Goal: Information Seeking & Learning: Check status

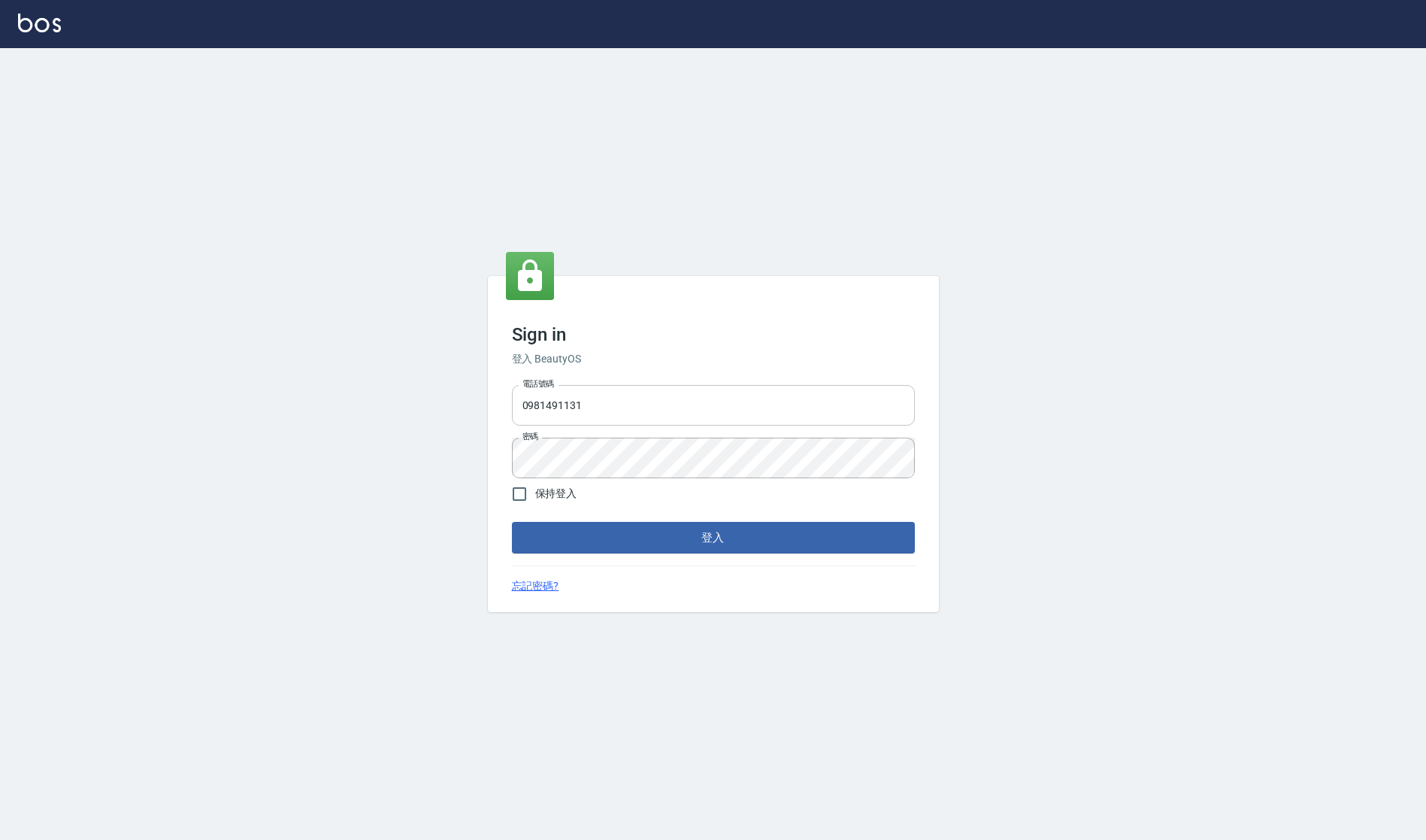
click at [655, 412] on input "0981491131" at bounding box center [713, 405] width 403 height 40
type input "0988797514"
click at [512, 522] on button "登入" at bounding box center [713, 537] width 403 height 31
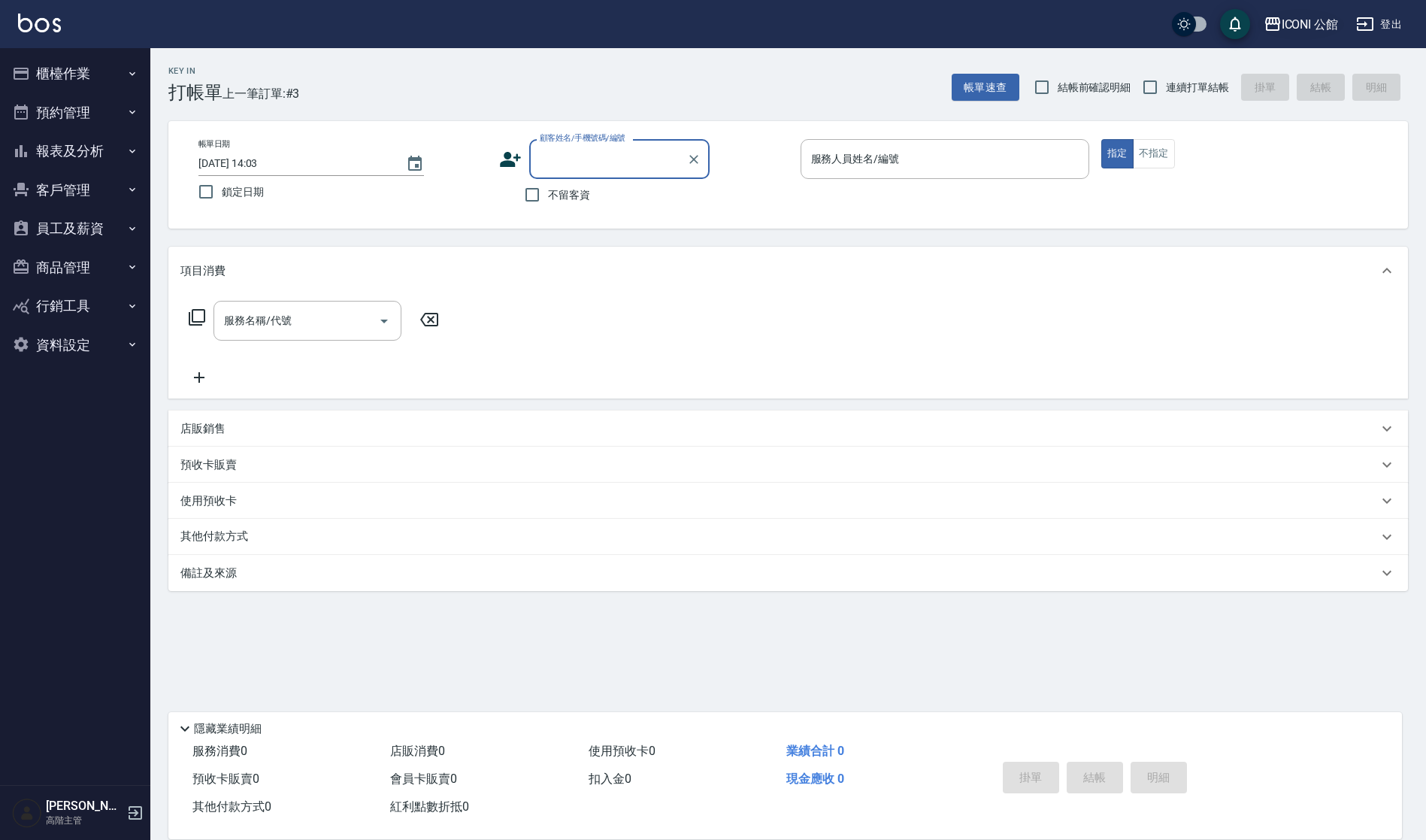
click at [1286, 29] on div "ICONI 公館" at bounding box center [1310, 24] width 57 height 19
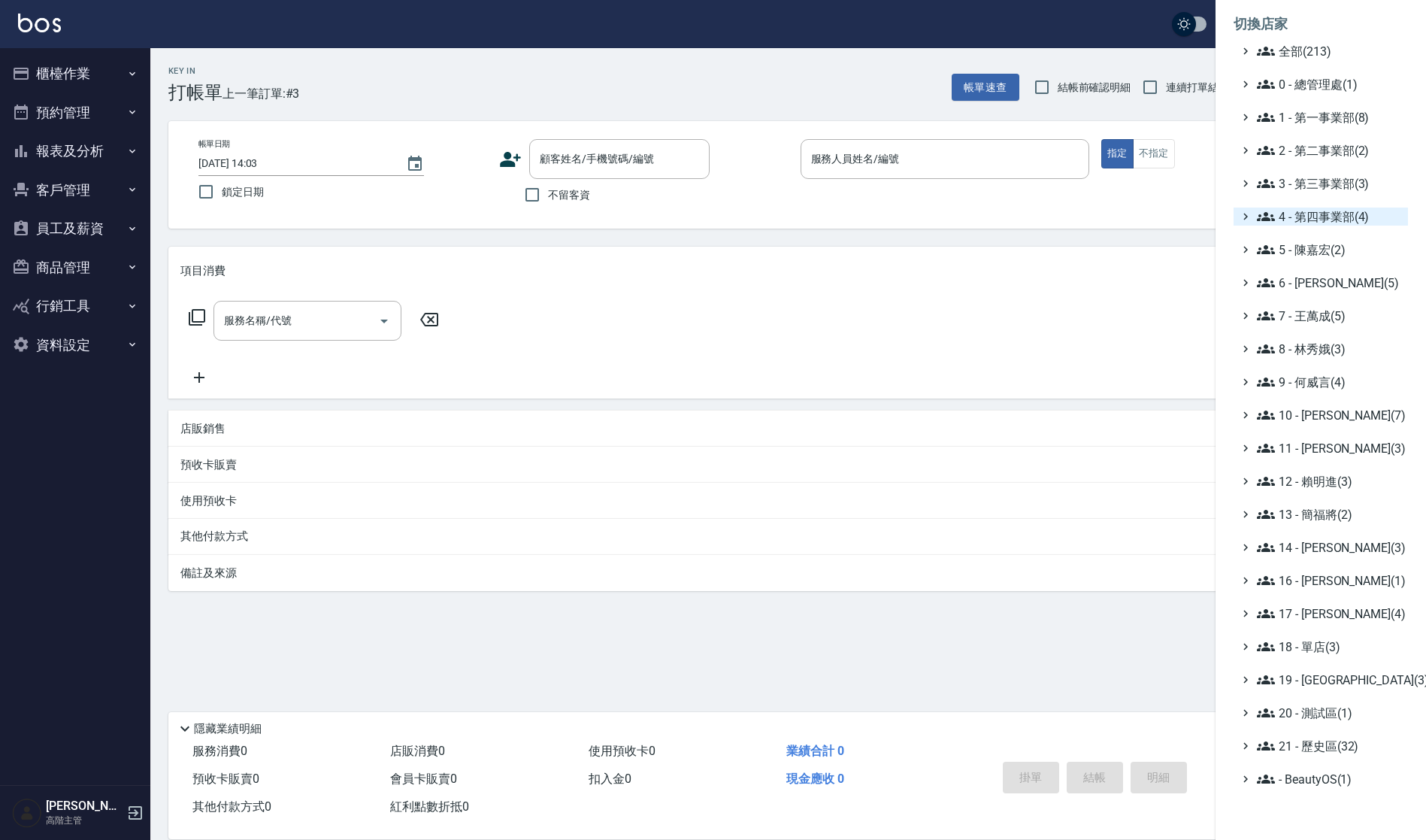
click at [1311, 218] on span "4 - 第四事業部(4)" at bounding box center [1330, 217] width 145 height 18
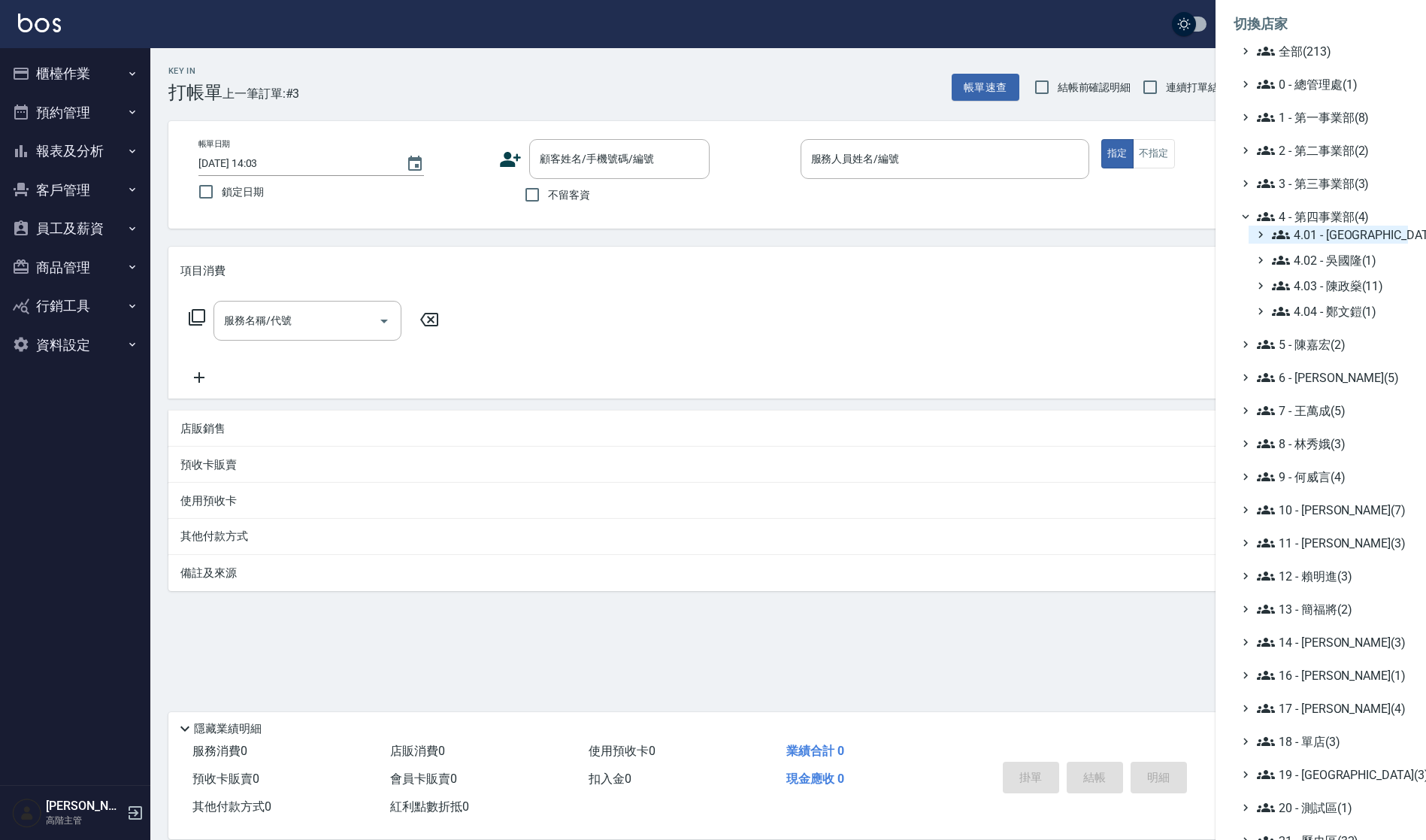
click at [1327, 234] on span "4.01 - 中山區(3)" at bounding box center [1337, 234] width 130 height 18
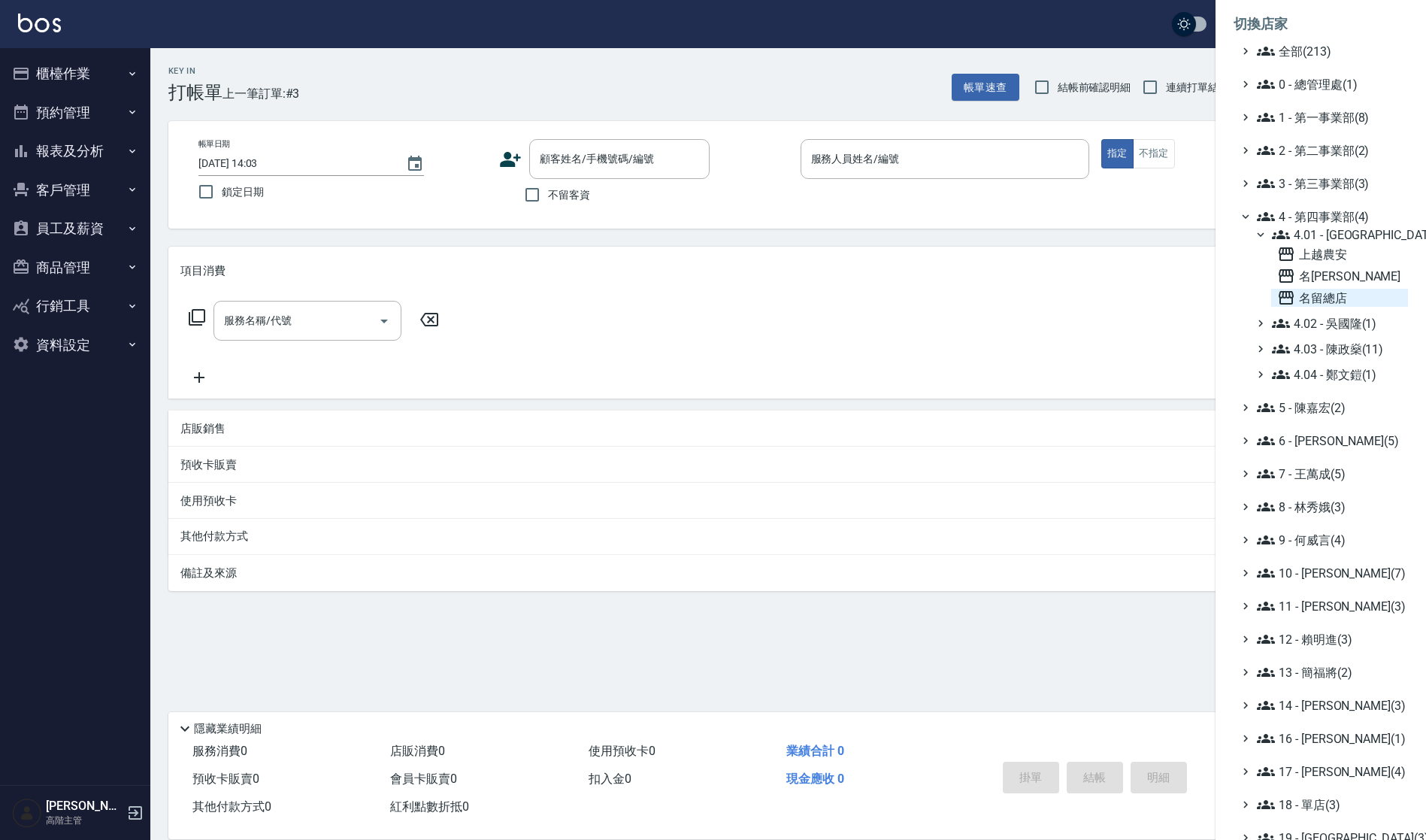
click at [1326, 301] on span "名留總店" at bounding box center [1340, 298] width 124 height 18
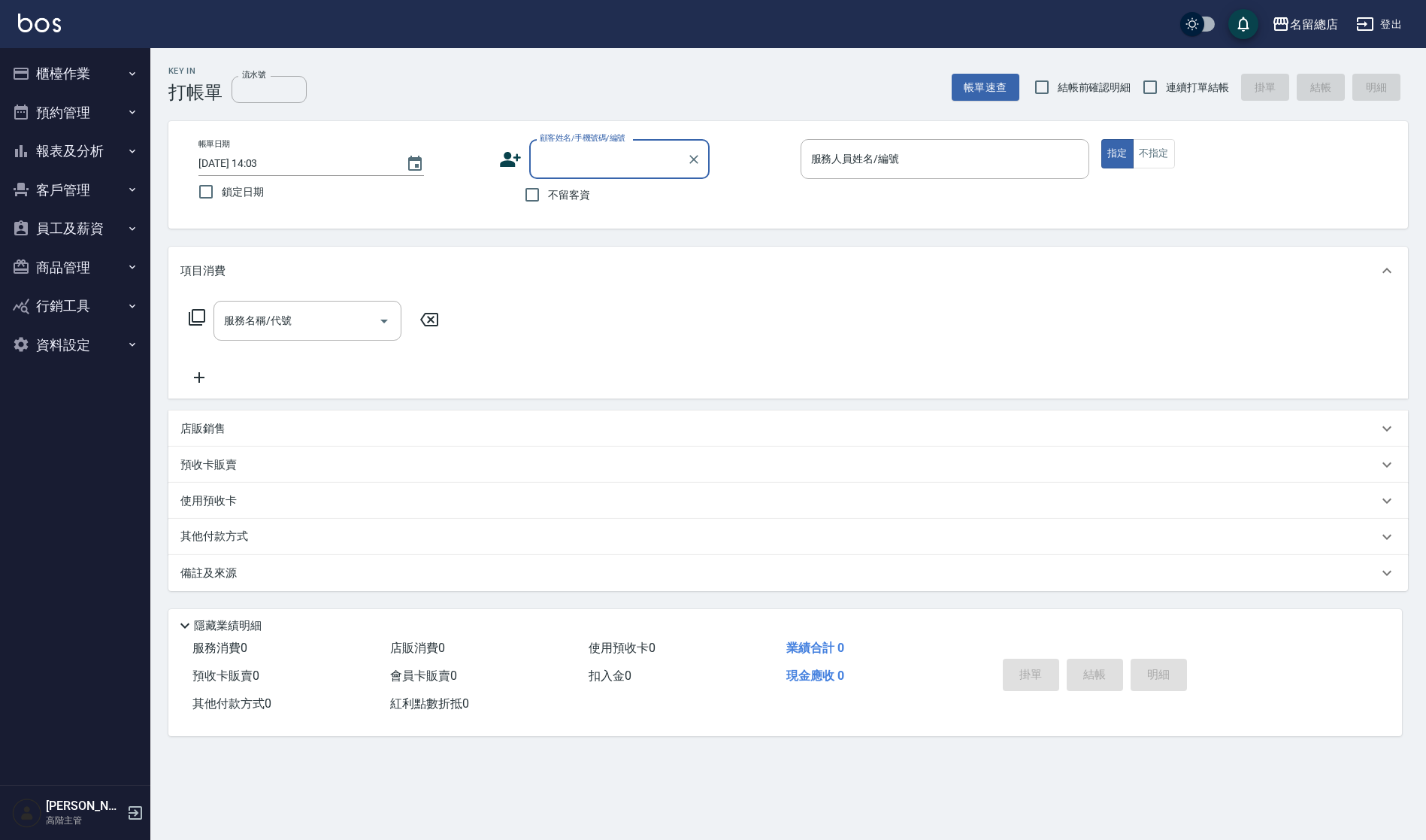
click at [77, 147] on button "報表及分析" at bounding box center [75, 150] width 138 height 39
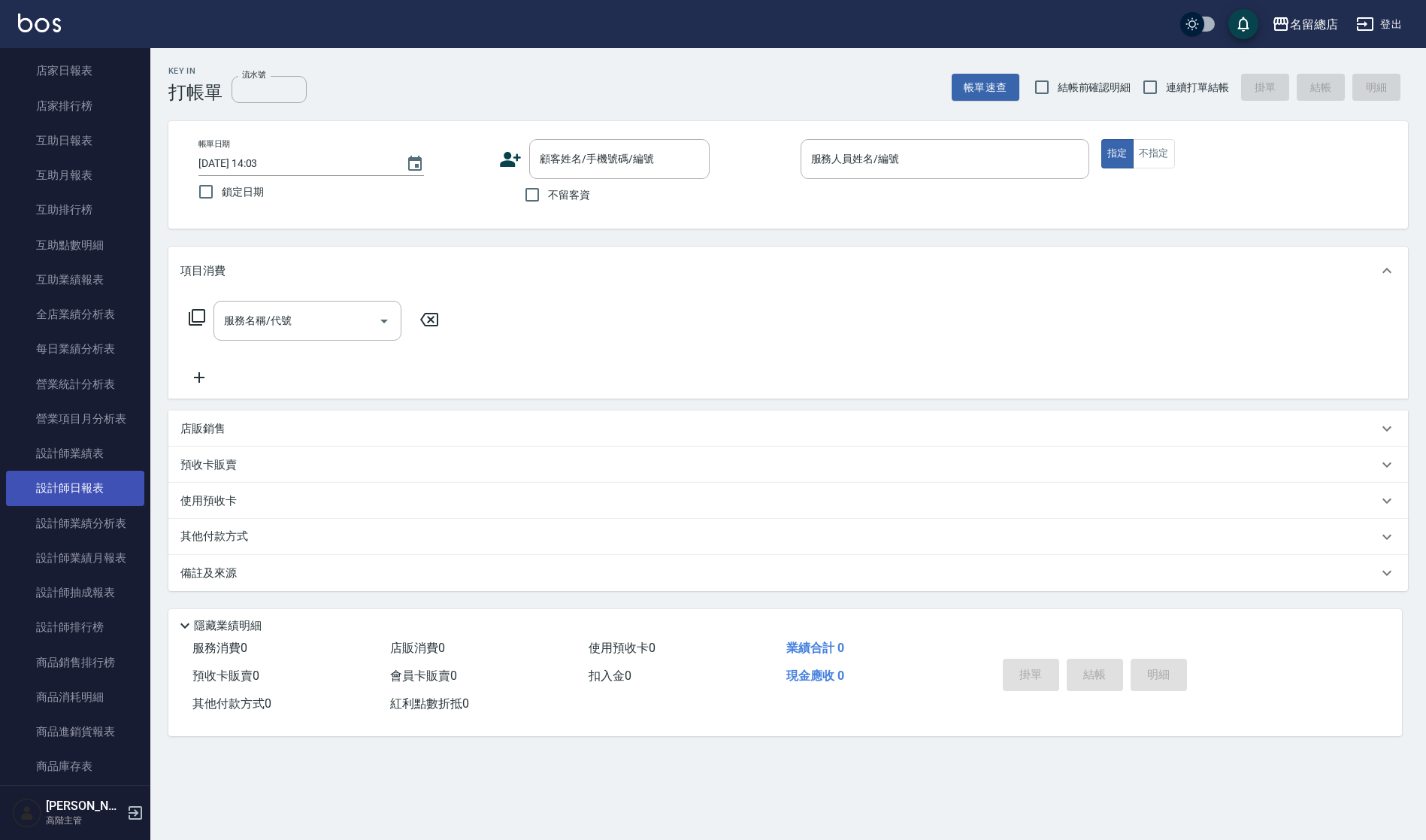
scroll to position [228, 0]
click at [76, 560] on link "設計師業績月報表" at bounding box center [75, 557] width 138 height 34
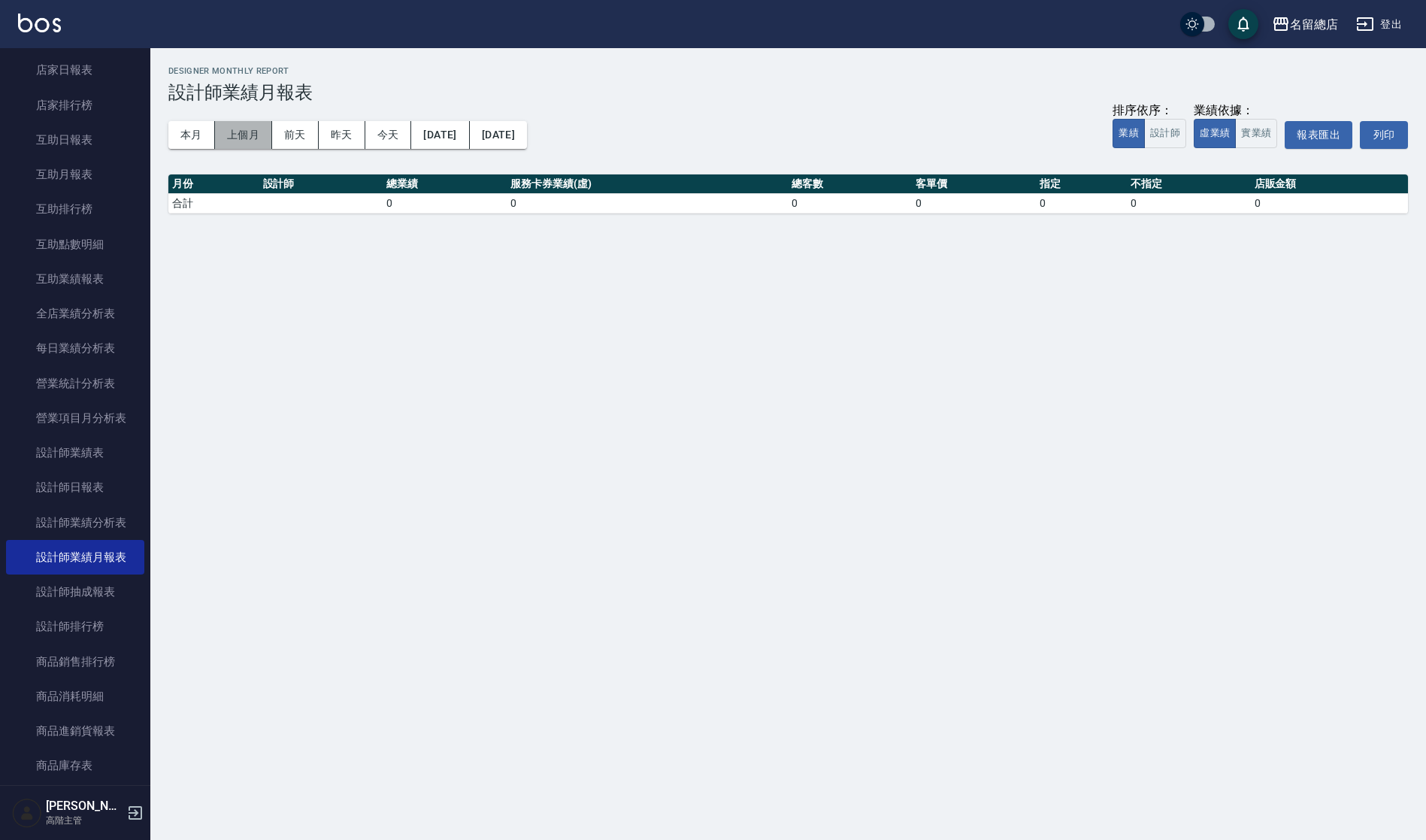
click at [238, 138] on button "上個月" at bounding box center [244, 134] width 57 height 27
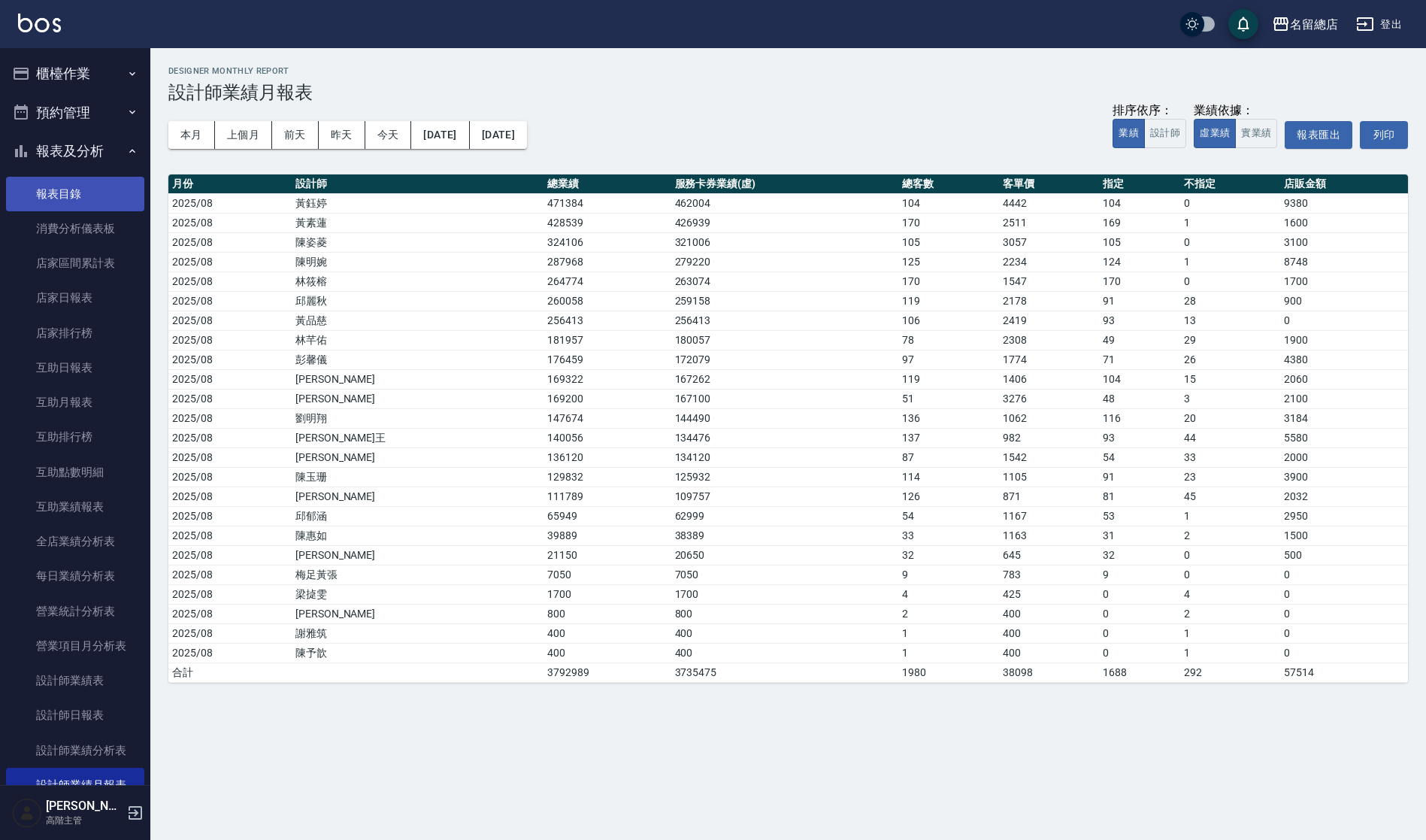
click at [72, 195] on link "報表目錄" at bounding box center [75, 193] width 138 height 34
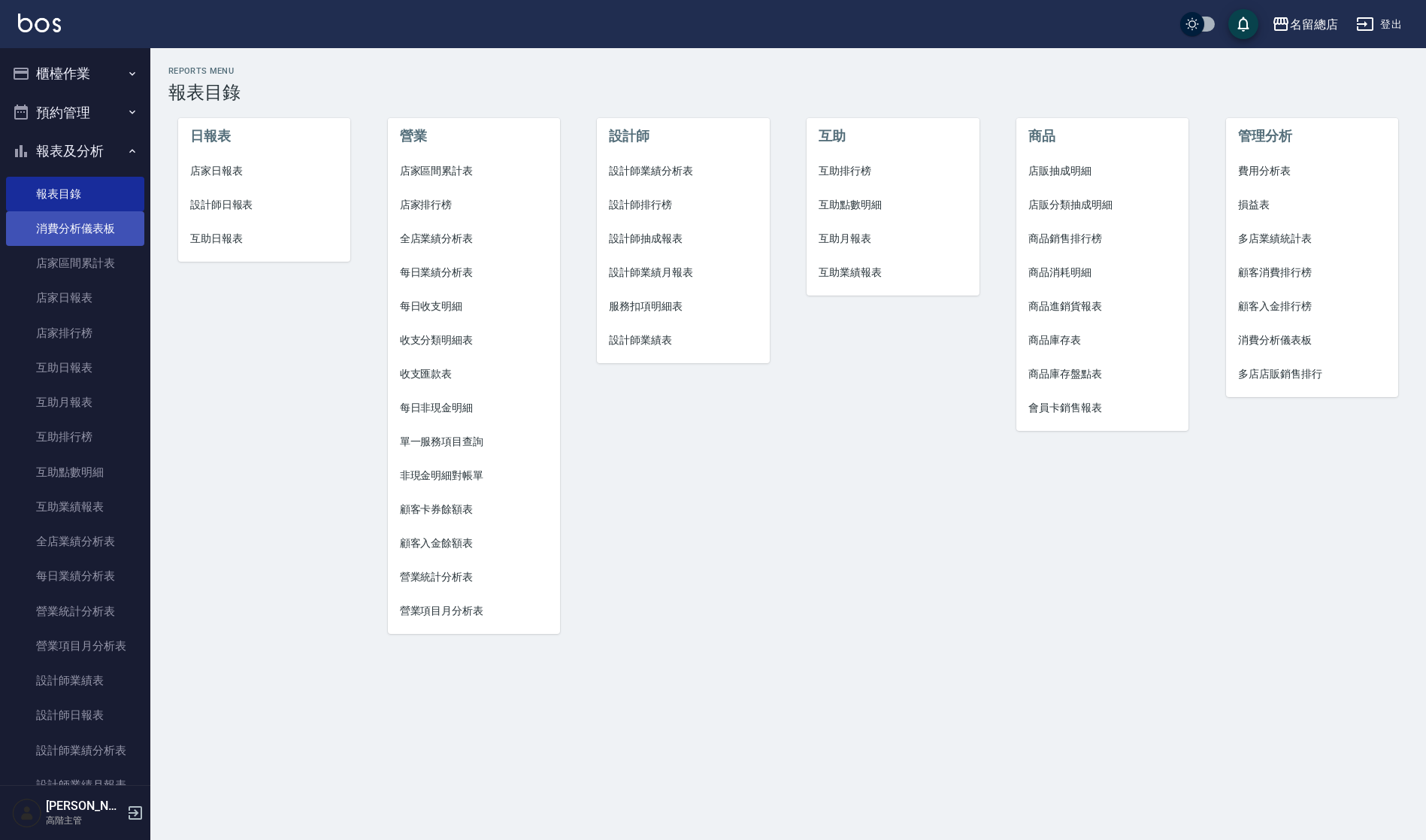
click at [78, 234] on link "消費分析儀表板" at bounding box center [75, 228] width 138 height 34
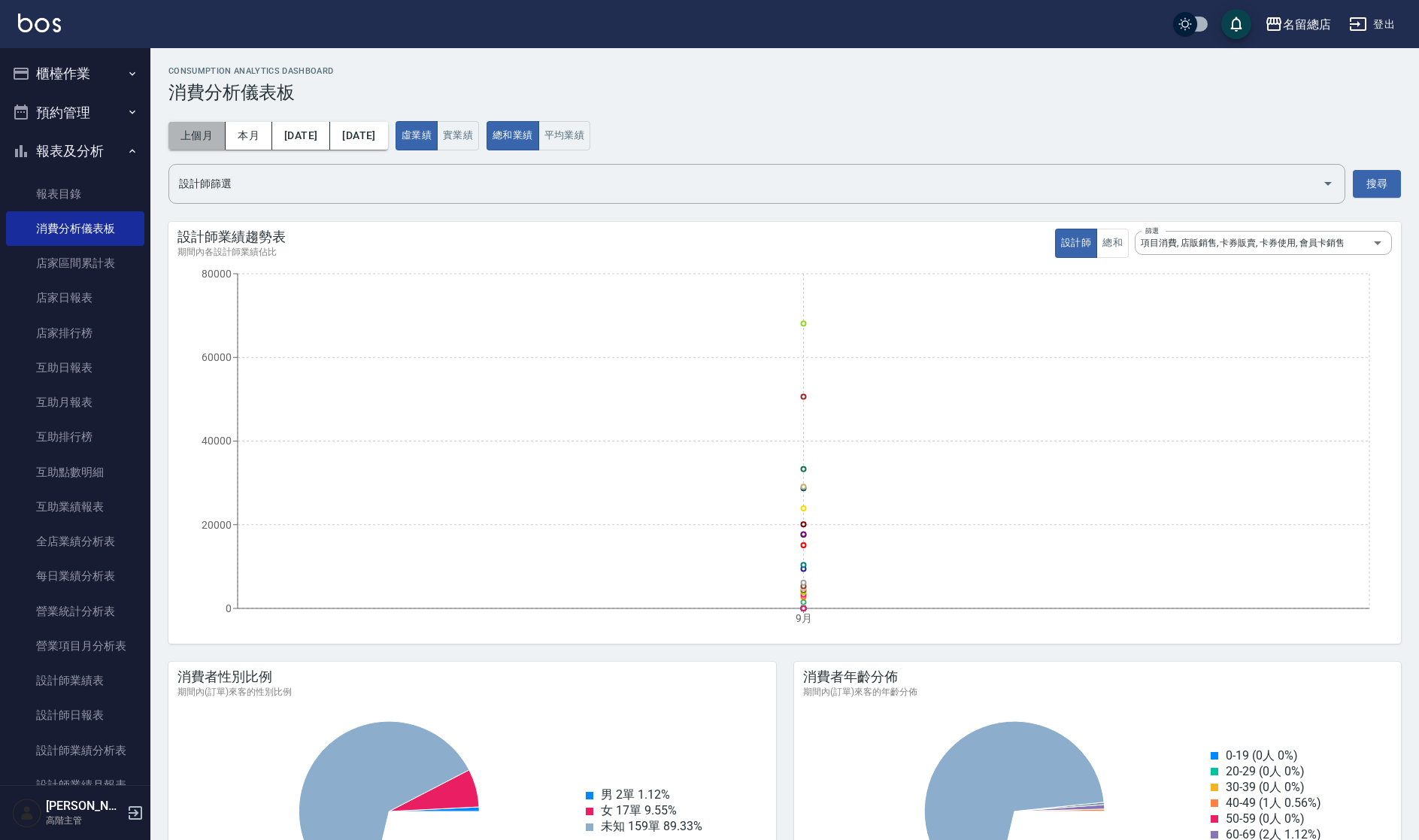
click at [203, 139] on button "上個月" at bounding box center [197, 135] width 57 height 27
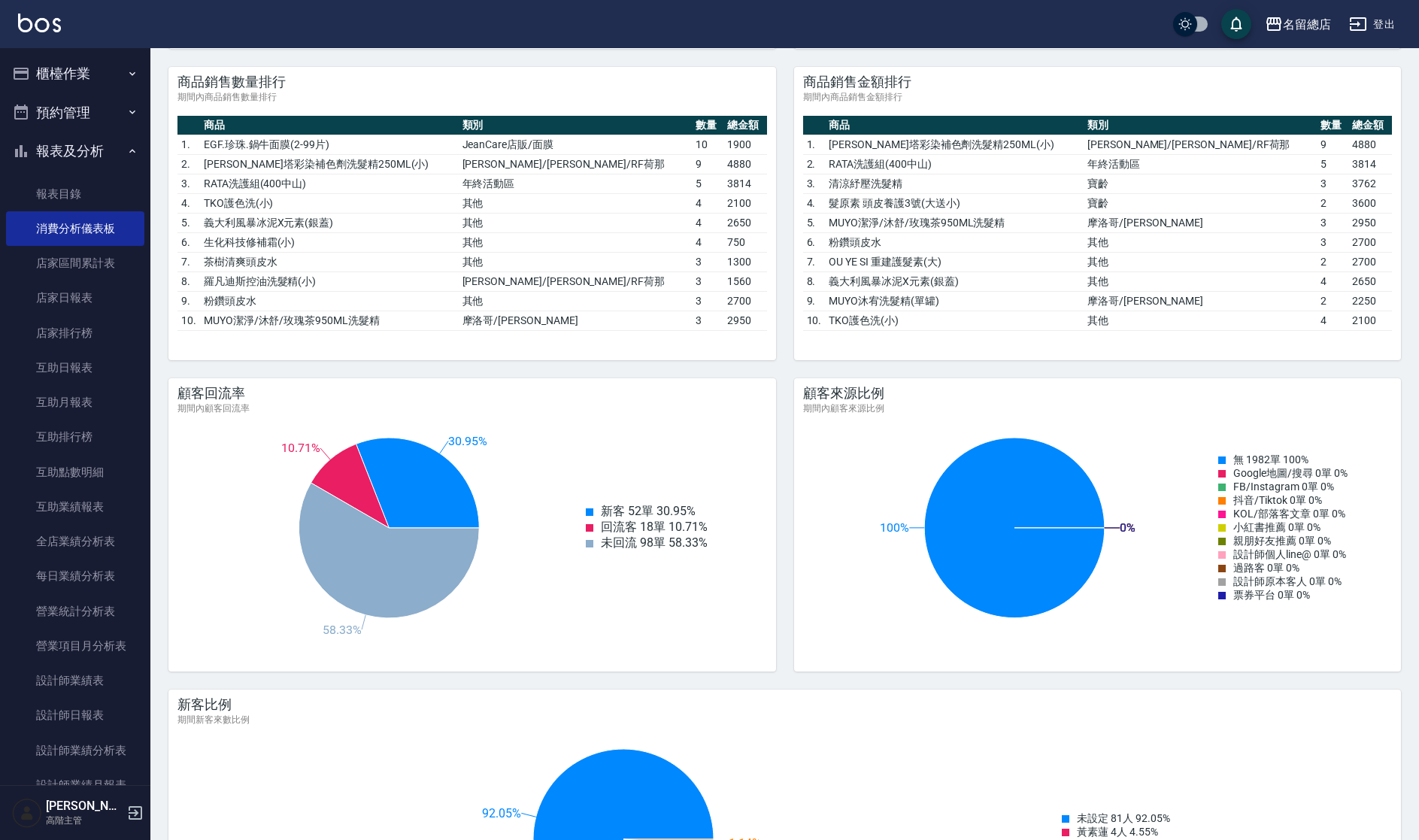
scroll to position [1529, 0]
click at [87, 408] on link "互助月報表" at bounding box center [75, 402] width 138 height 34
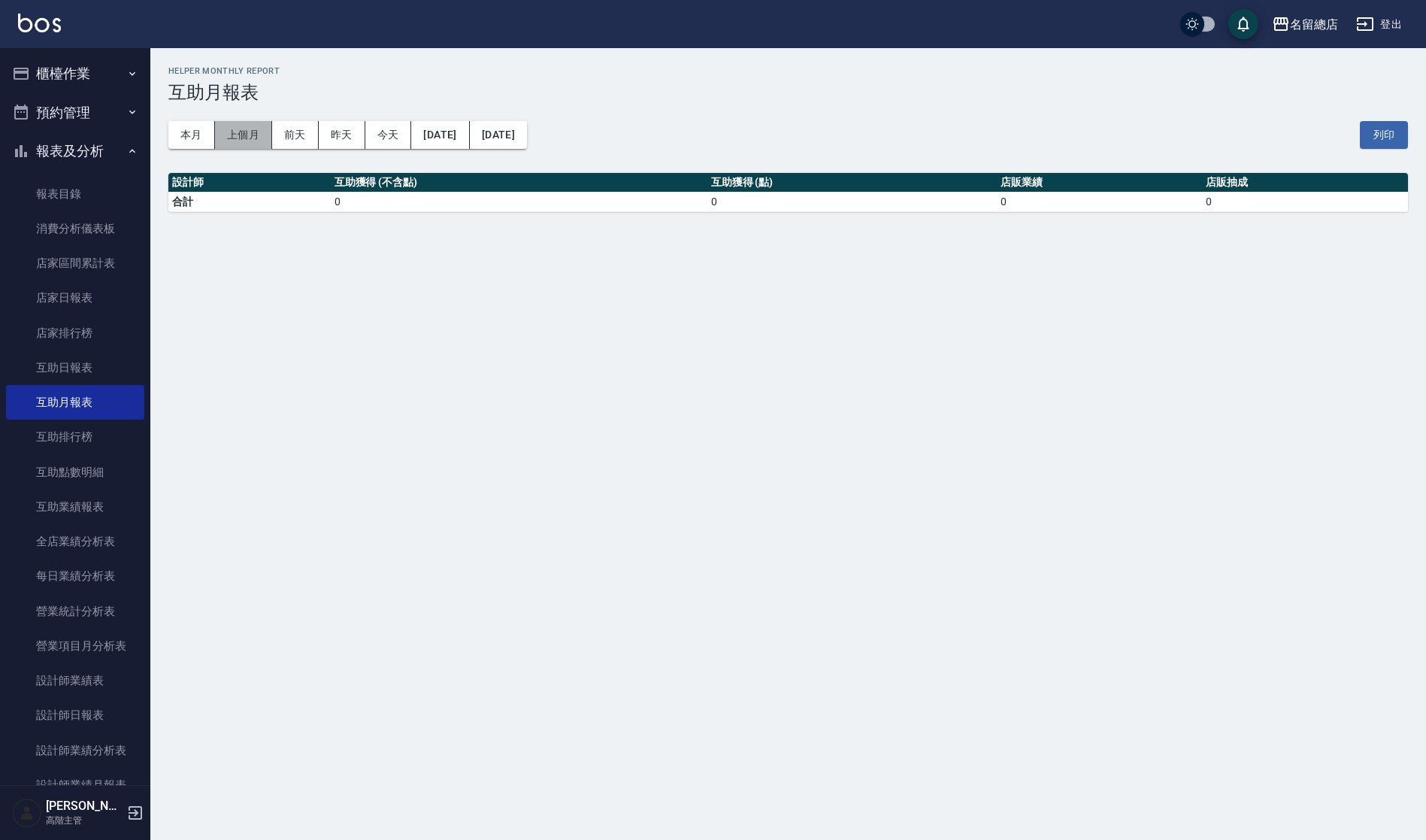
click at [237, 140] on button "上個月" at bounding box center [244, 134] width 57 height 27
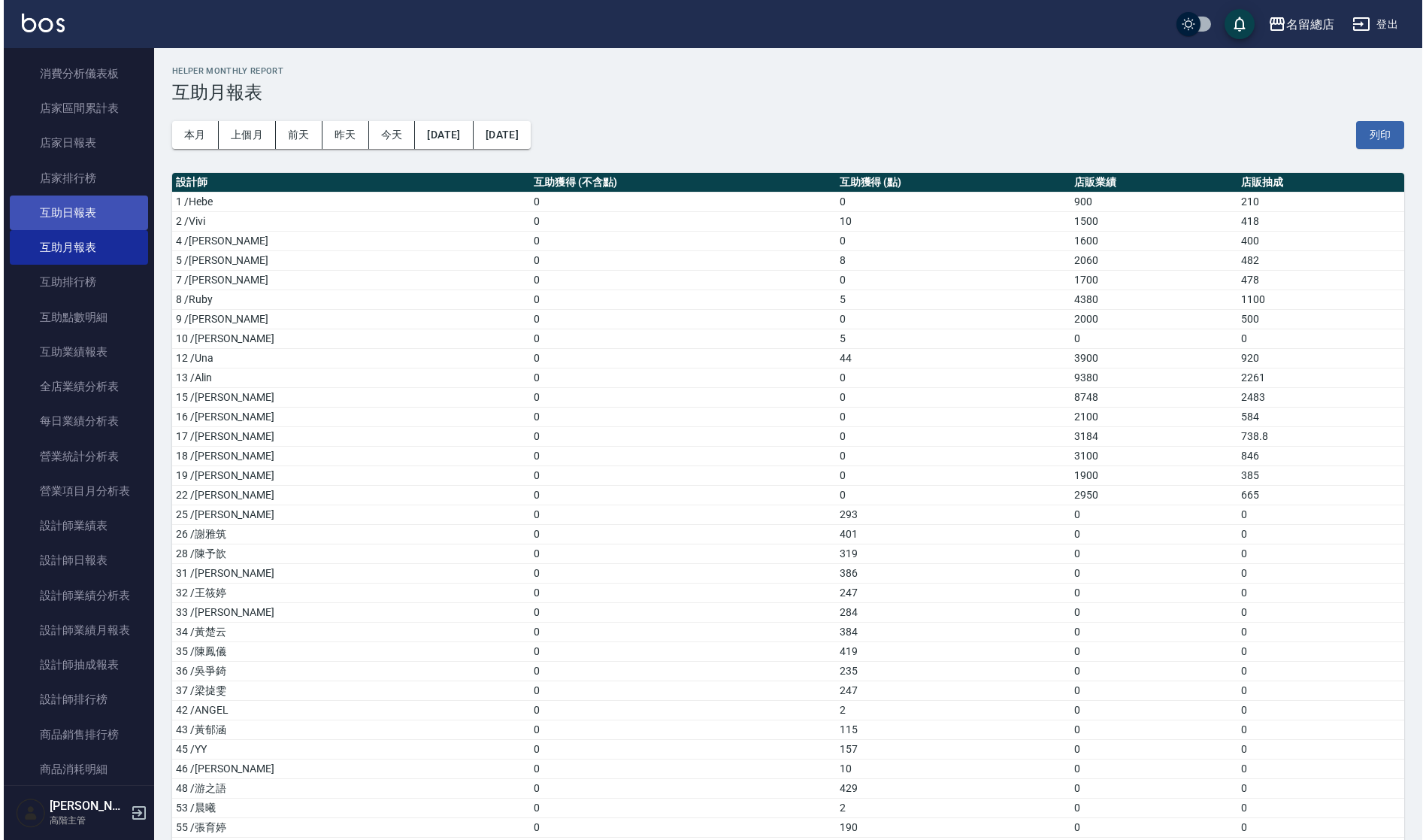
scroll to position [159, 0]
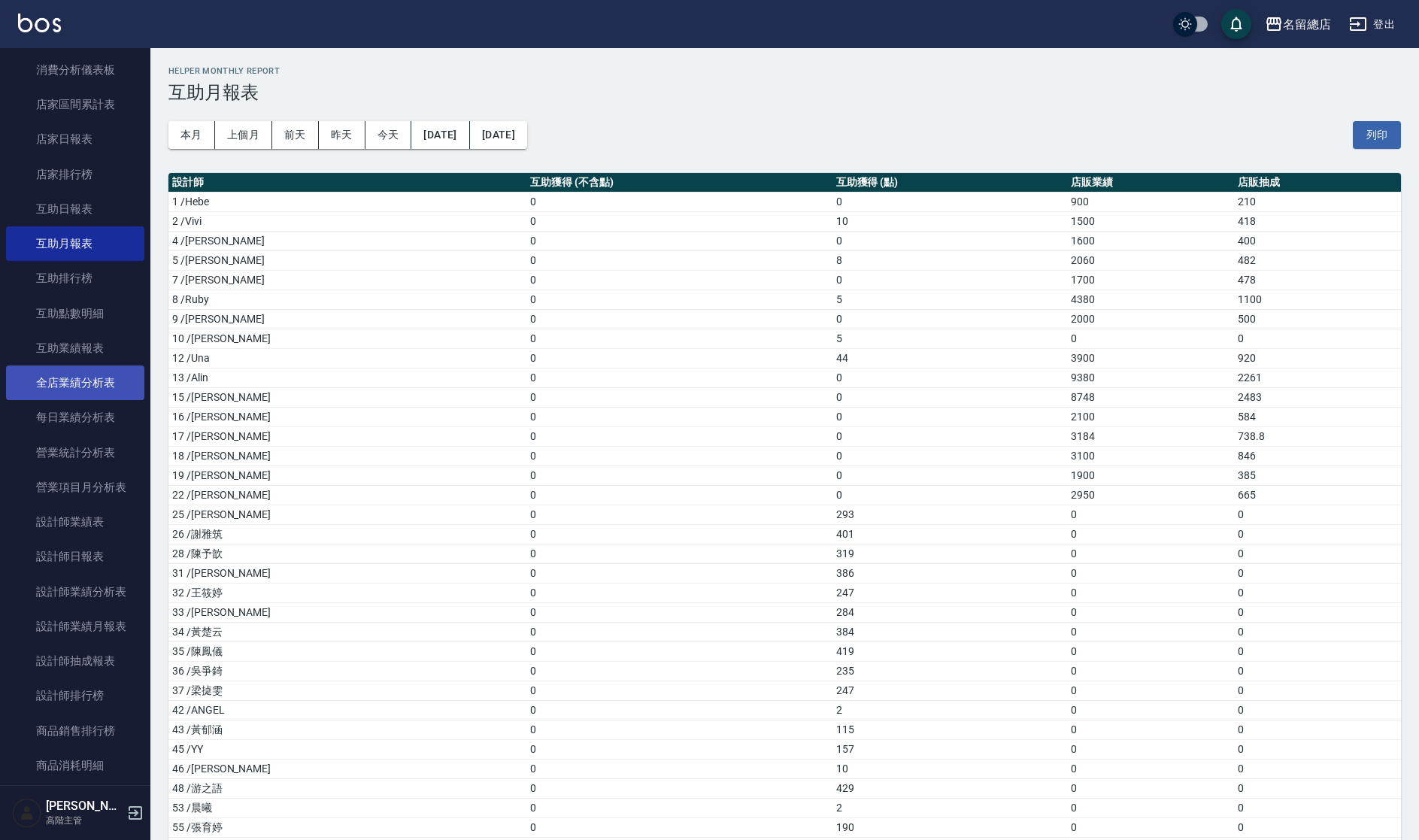
click at [79, 386] on link "全店業績分析表" at bounding box center [75, 382] width 138 height 34
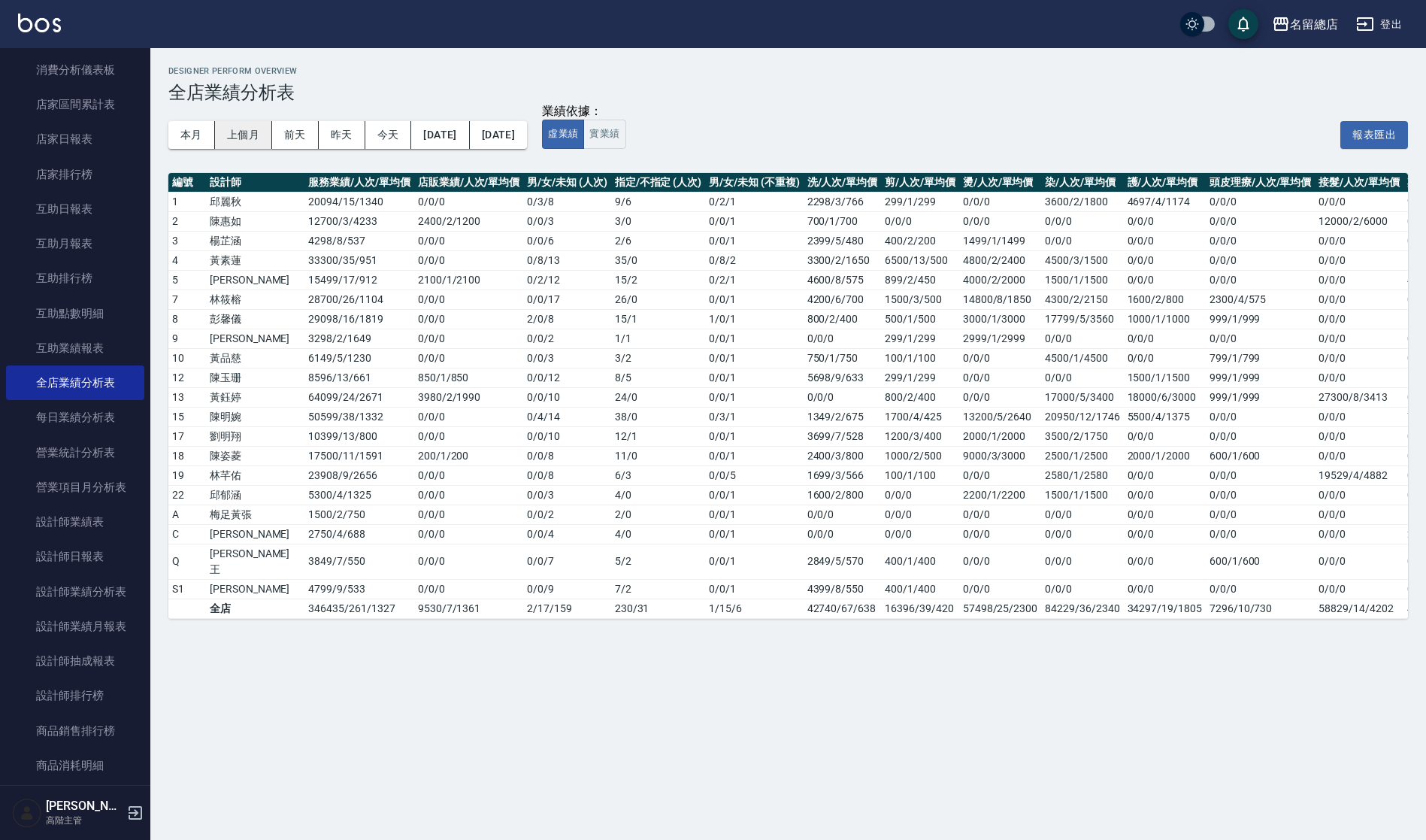
click at [232, 130] on button "上個月" at bounding box center [244, 134] width 57 height 27
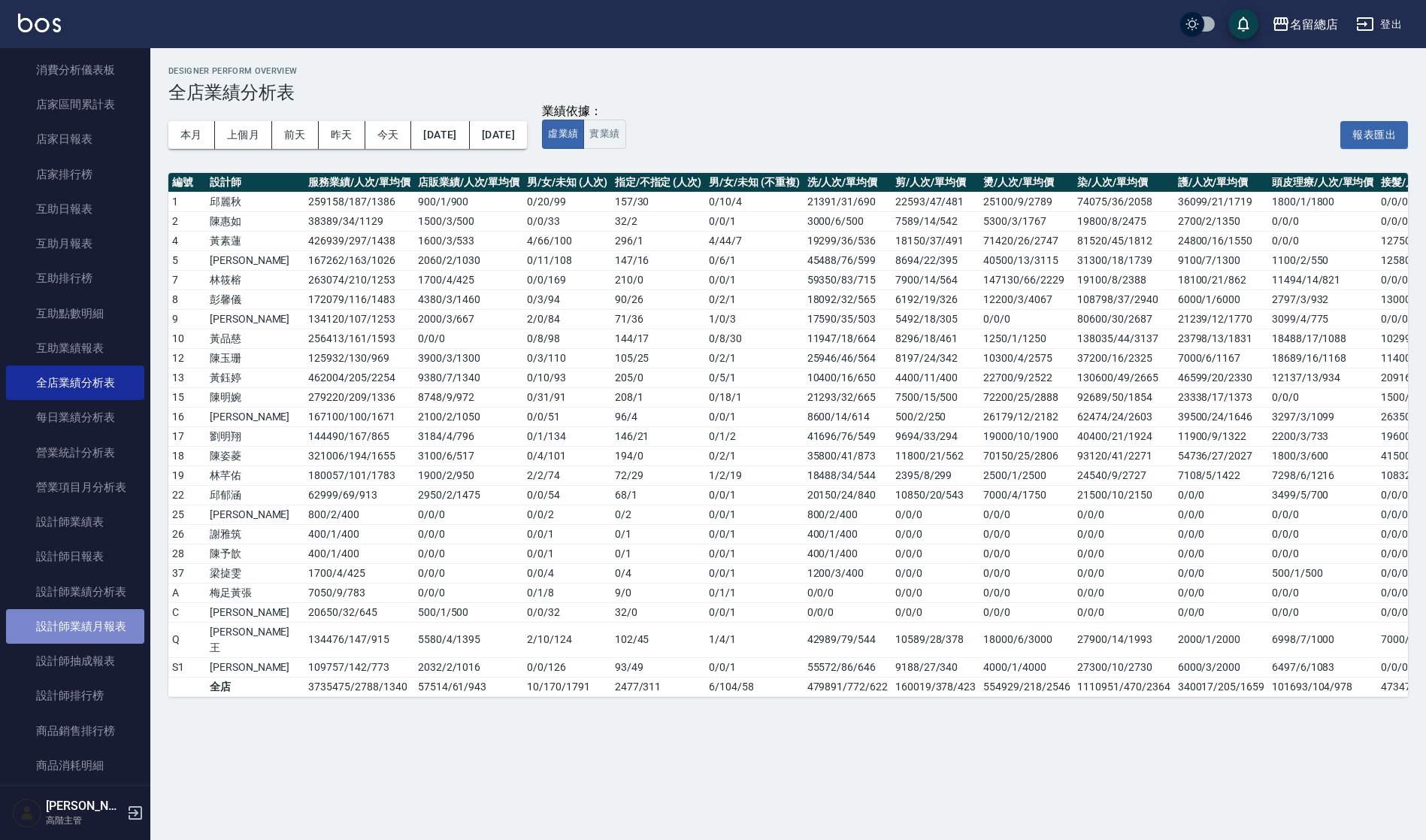
click at [75, 628] on link "設計師業績月報表" at bounding box center [75, 625] width 138 height 34
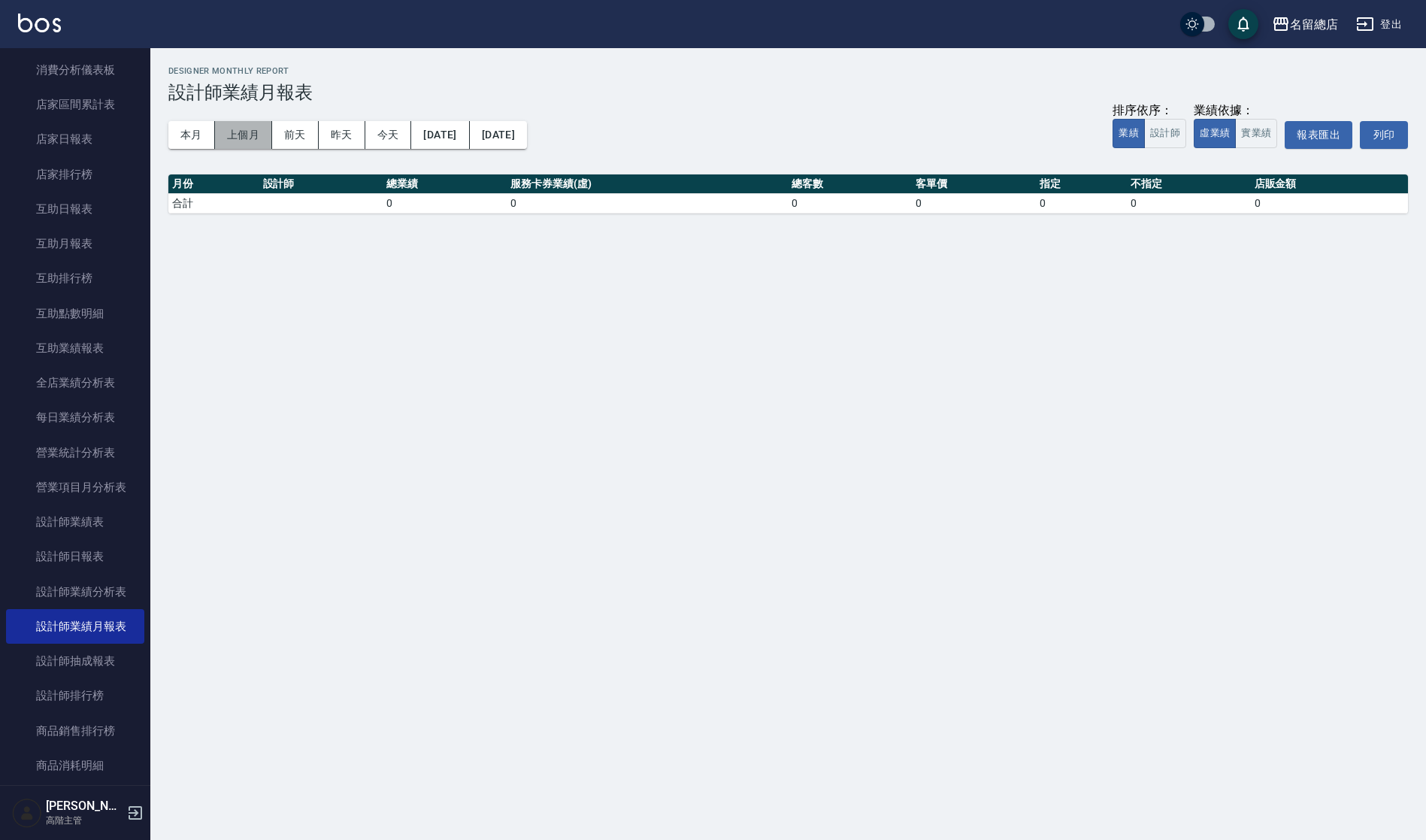
click at [242, 141] on button "上個月" at bounding box center [244, 134] width 57 height 27
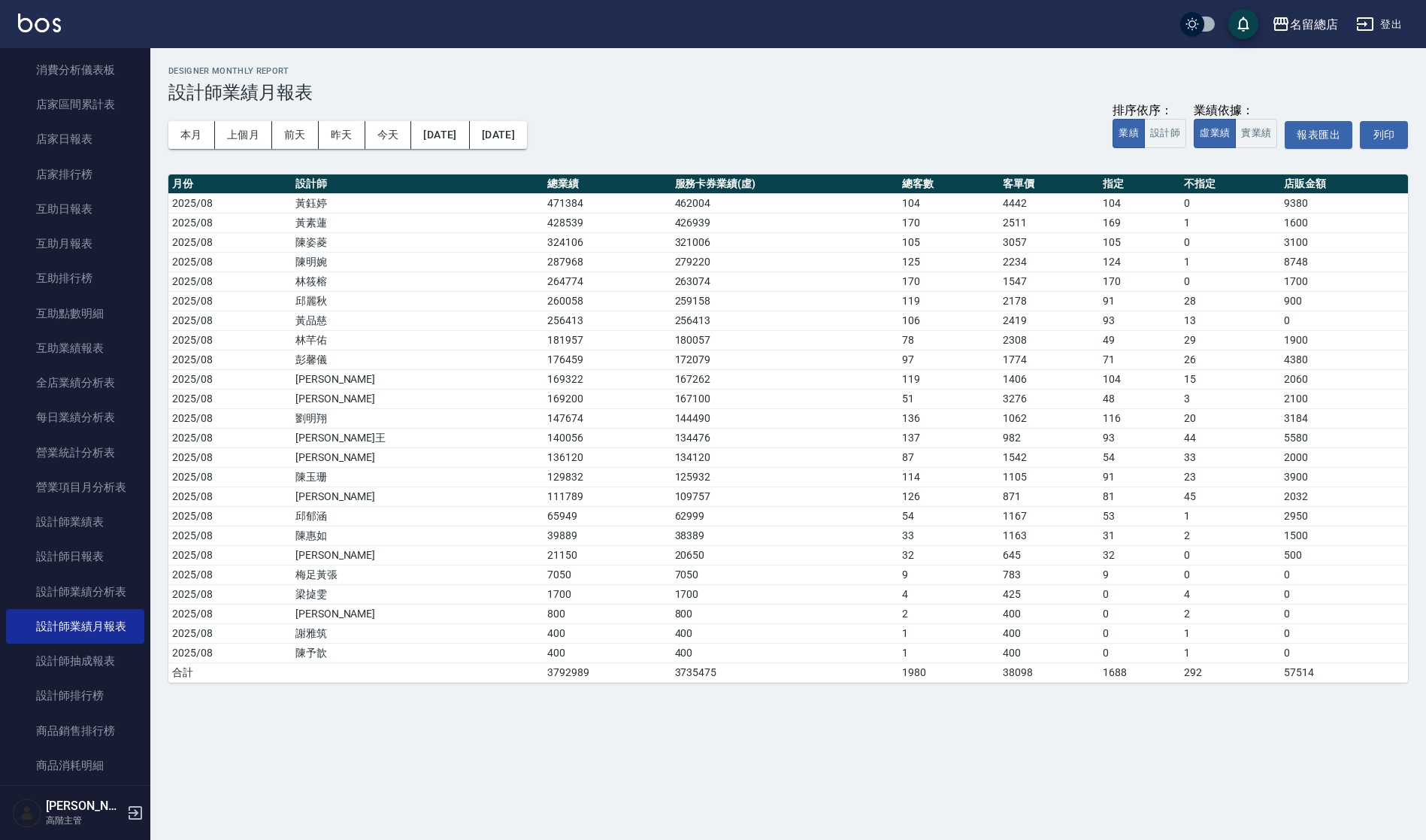
click at [1314, 17] on div "名留總店" at bounding box center [1314, 24] width 48 height 19
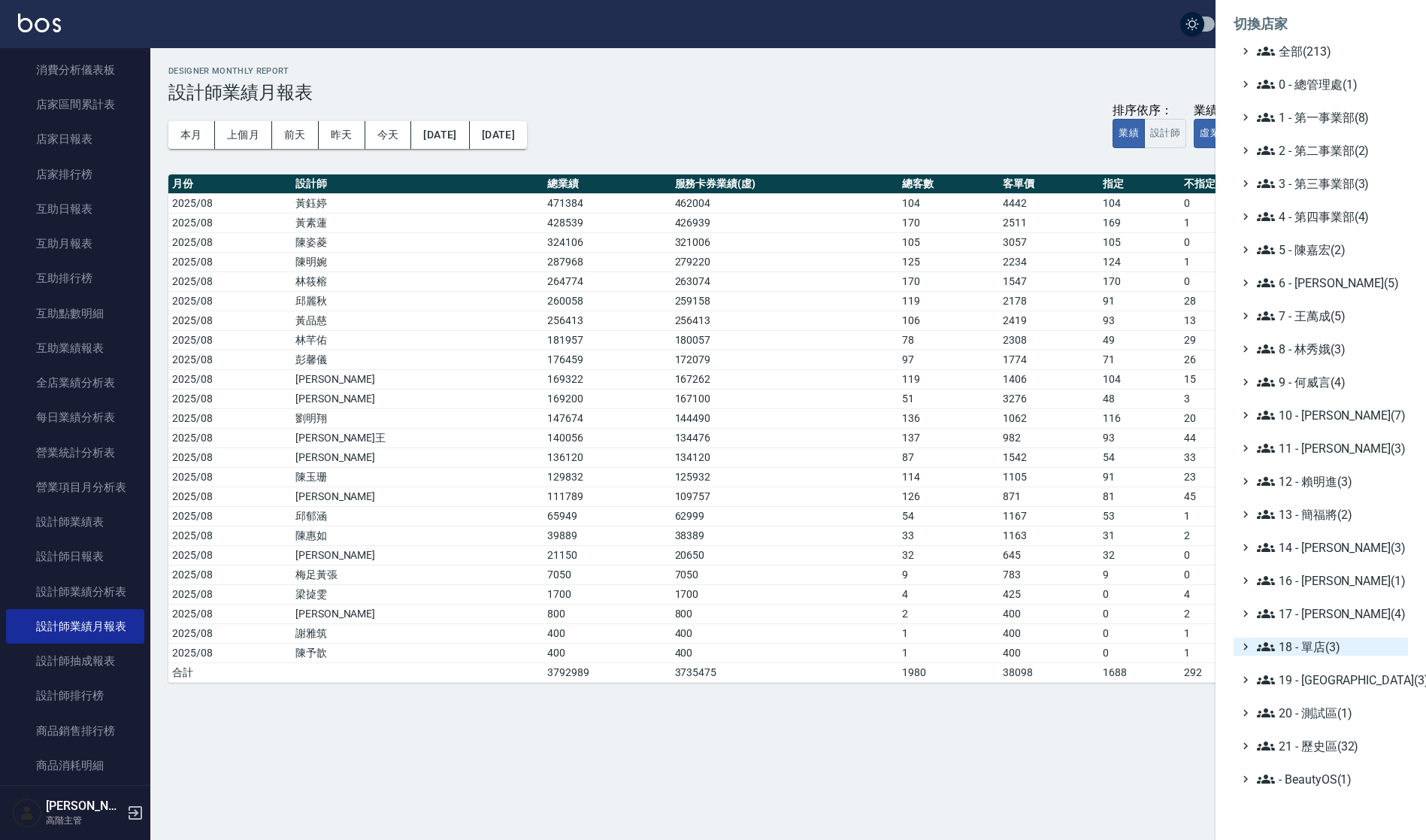
click at [1318, 650] on span "18 - 單店(3)" at bounding box center [1330, 647] width 145 height 18
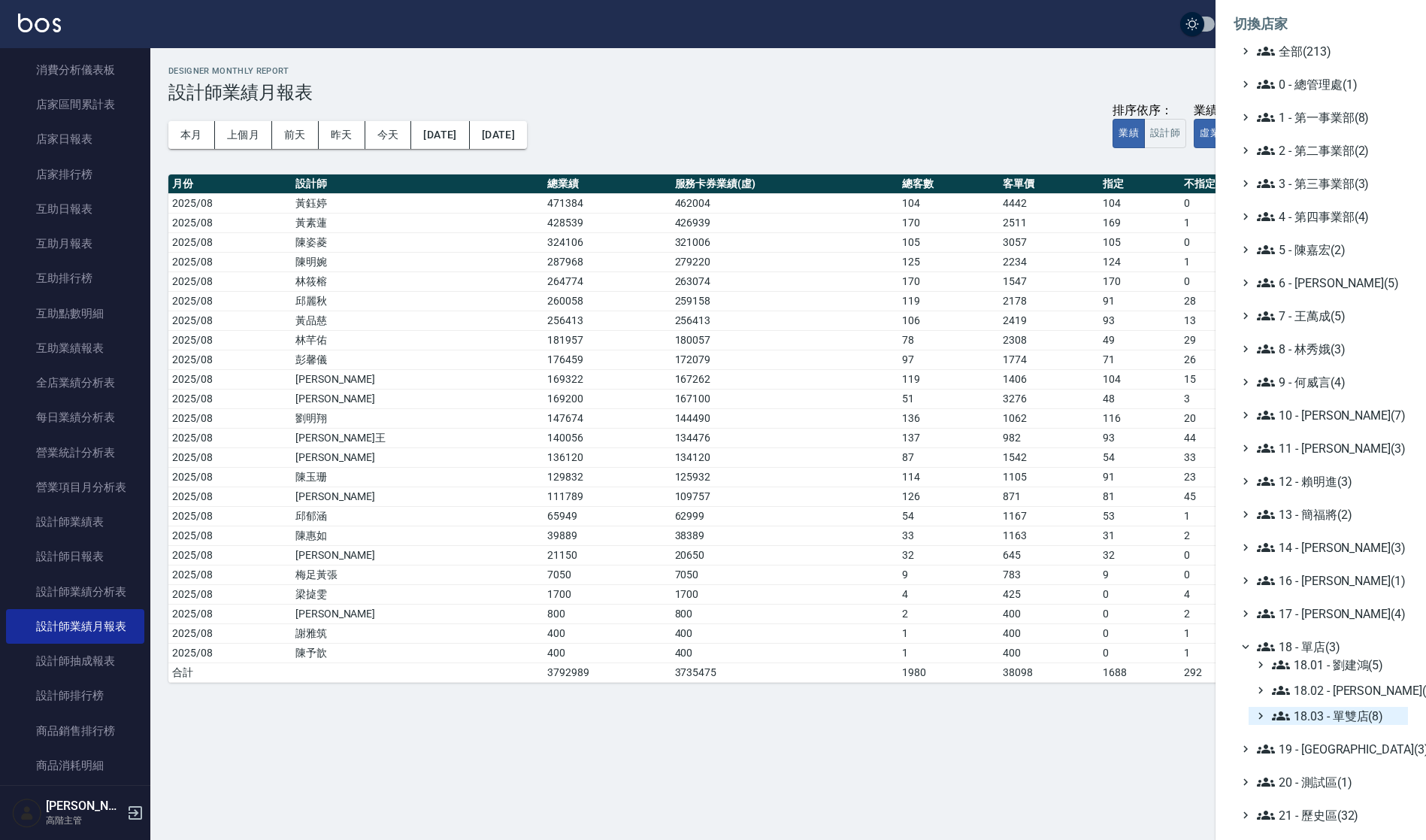
click at [1342, 716] on span "18.03 - 單雙店(8)" at bounding box center [1337, 716] width 130 height 18
click at [1338, 735] on span "ICONI 大安" at bounding box center [1340, 735] width 124 height 18
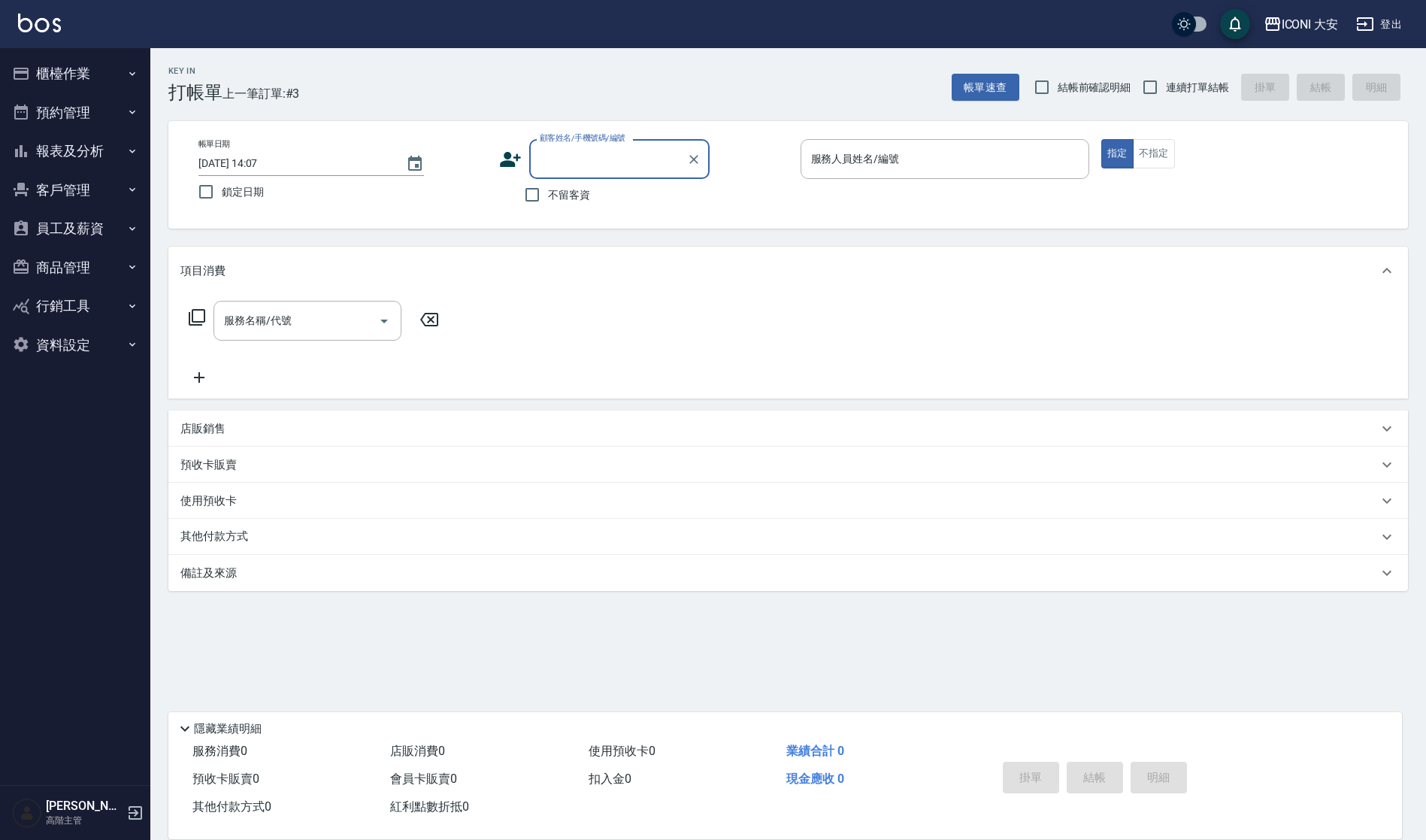
click at [75, 139] on button "報表及分析" at bounding box center [75, 150] width 138 height 39
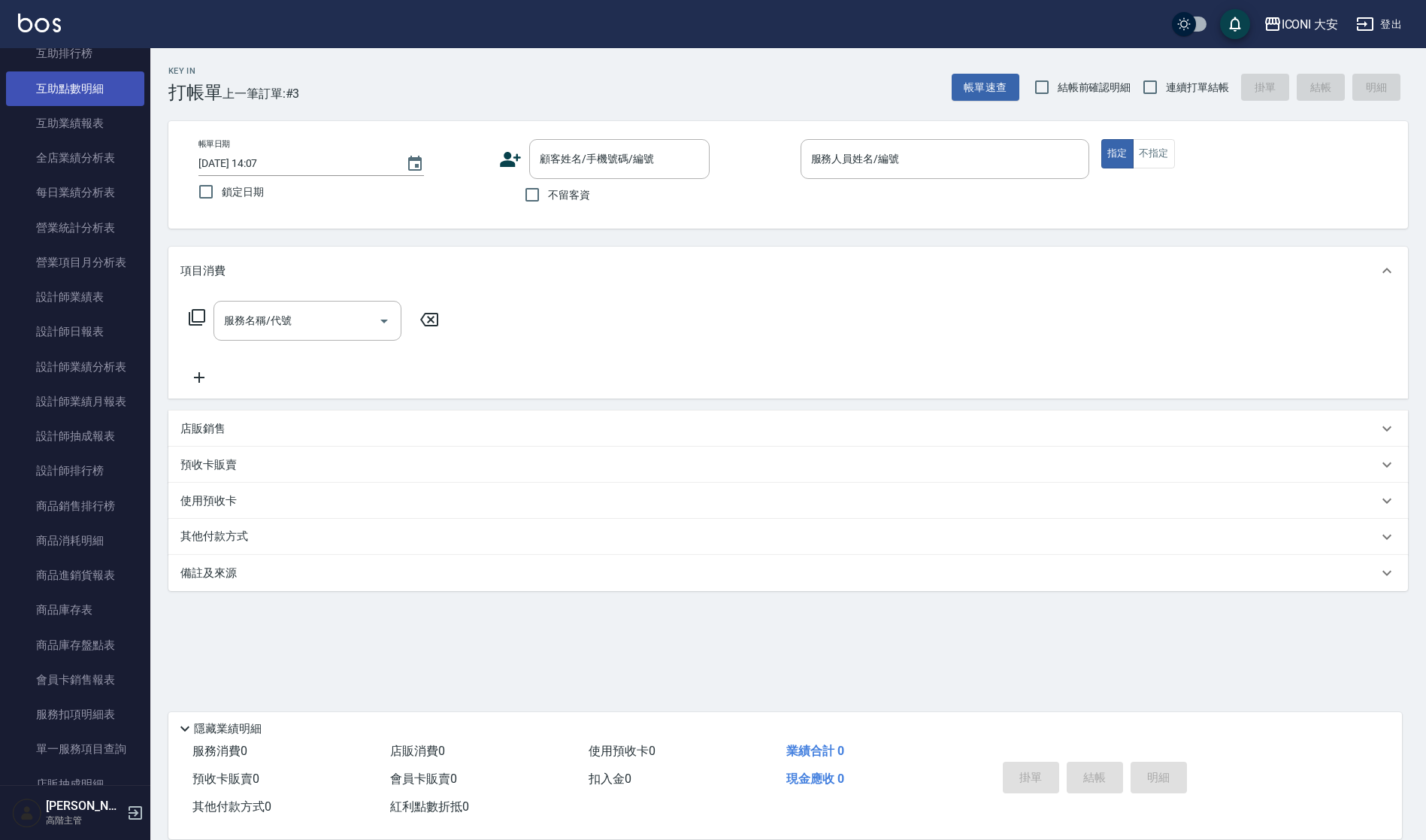
scroll to position [378, 0]
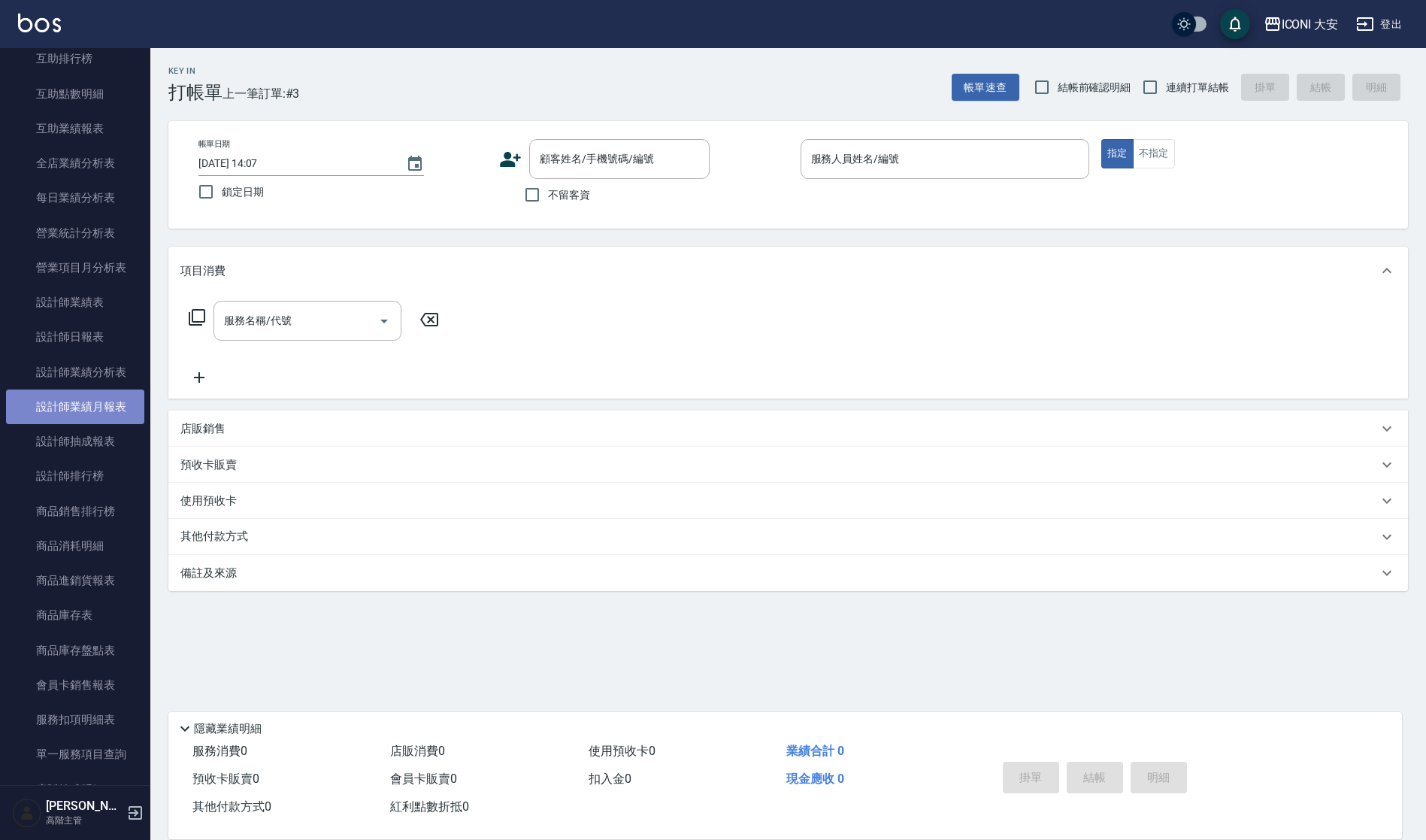
click at [85, 410] on link "設計師業績月報表" at bounding box center [75, 406] width 138 height 34
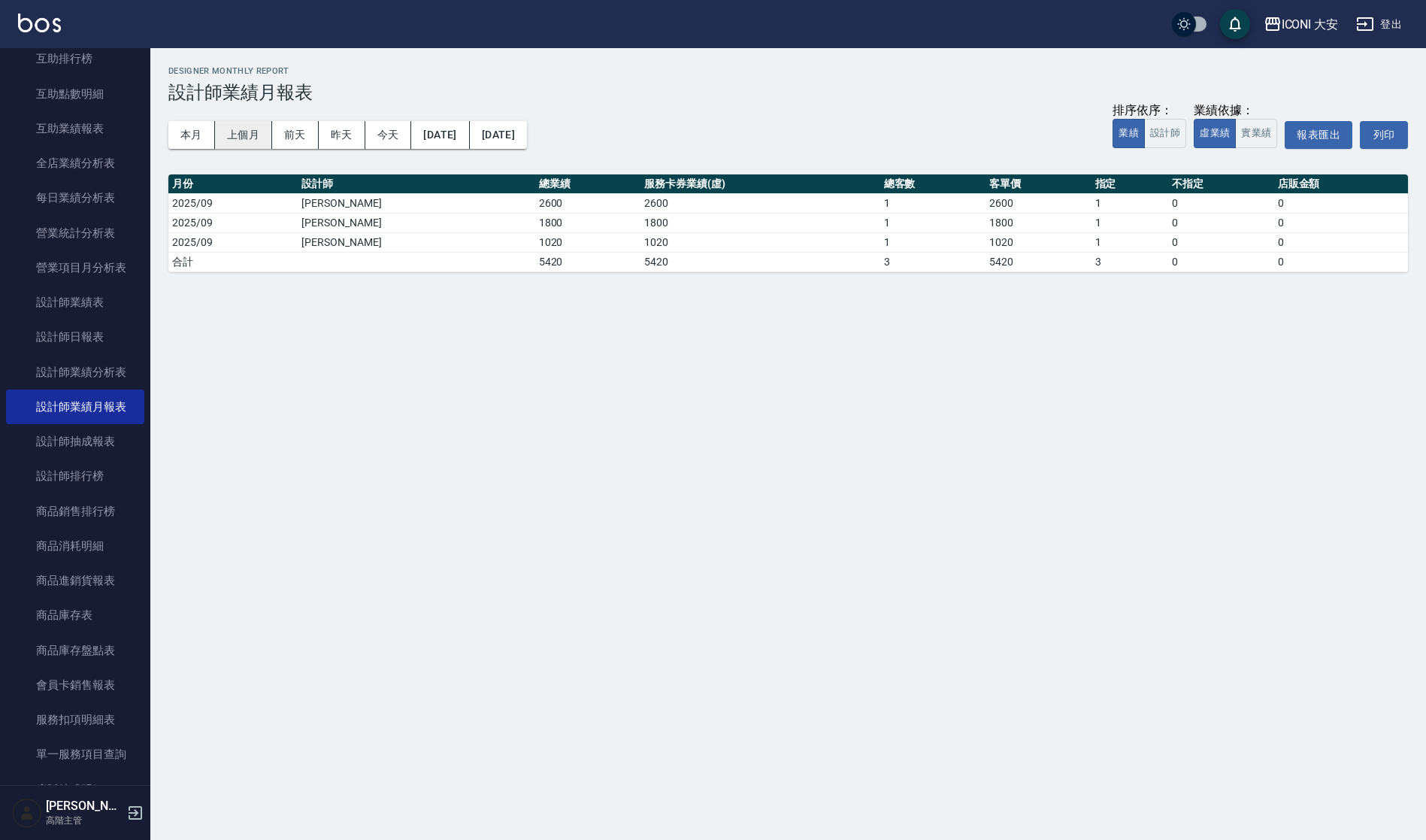
click at [241, 139] on button "上個月" at bounding box center [244, 134] width 57 height 27
